Goal: Find specific page/section: Find specific page/section

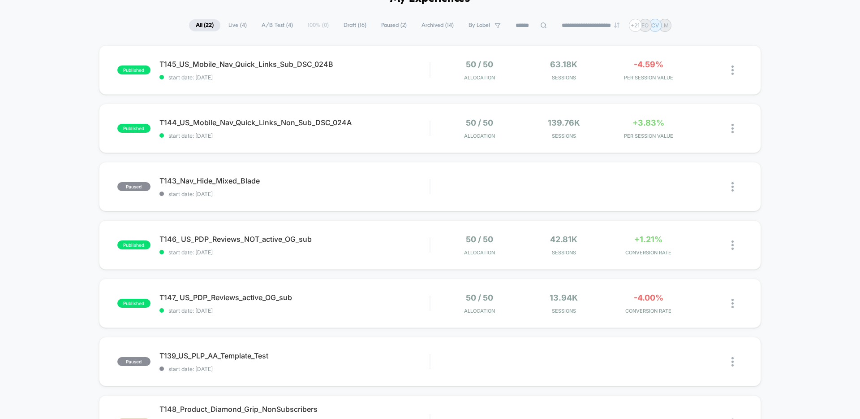
scroll to position [6, 0]
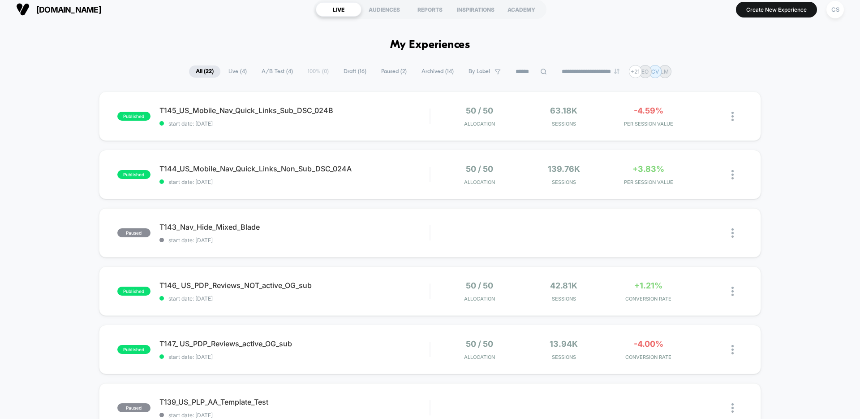
click at [230, 70] on span "Live ( 4 )" at bounding box center [238, 71] width 32 height 12
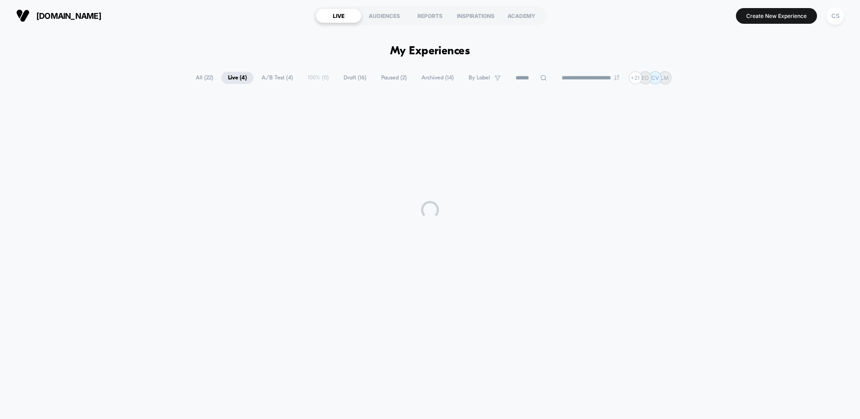
scroll to position [0, 0]
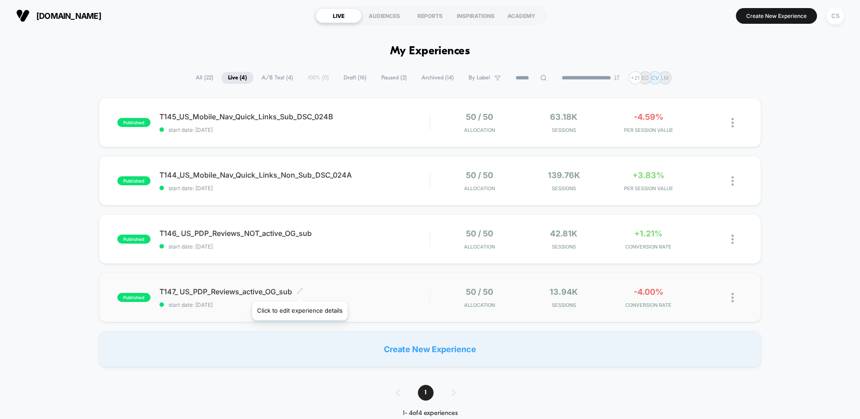
click at [299, 290] on icon at bounding box center [300, 290] width 7 height 7
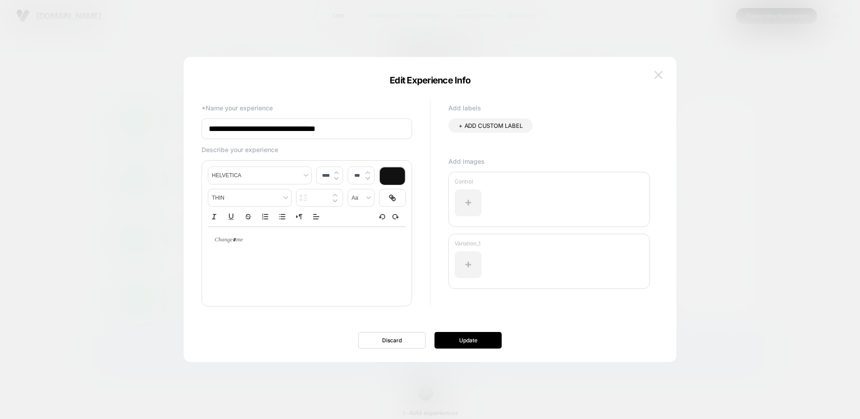
click at [657, 76] on img at bounding box center [659, 75] width 8 height 8
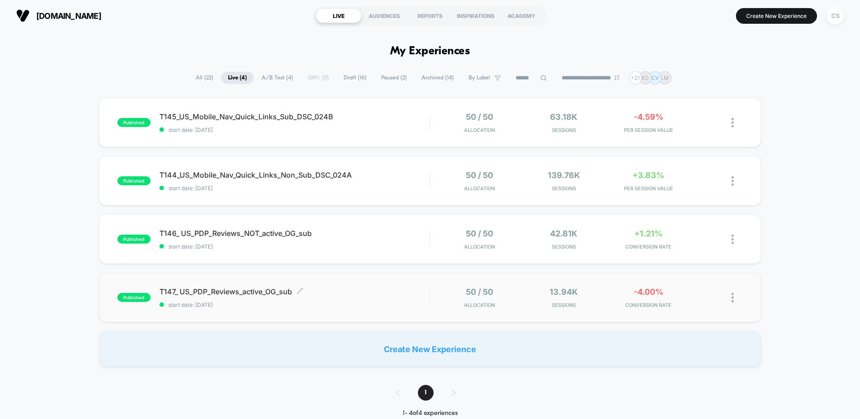
click at [387, 311] on div "published T147_ US_PDP_Reviews_active_OG_sub Click to edit experience details C…" at bounding box center [430, 296] width 662 height 49
click at [389, 227] on div "published T146_ US_PDP_Reviews_NOT_active_OG_sub start date: [DATE] 50 / 50 All…" at bounding box center [430, 238] width 662 height 49
click at [391, 183] on div "T144_US_Mobile_Nav_Quick_Links_Non_Sub_DSC_024A Click to edit experience detail…" at bounding box center [295, 180] width 270 height 21
click at [375, 126] on span "start date: [DATE]" at bounding box center [295, 129] width 270 height 7
click at [391, 171] on span "T144_US_Mobile_Nav_Quick_Links_Non_Sub_DSC_024A Click to edit experience details" at bounding box center [295, 174] width 270 height 9
